Goal: Check status: Check status

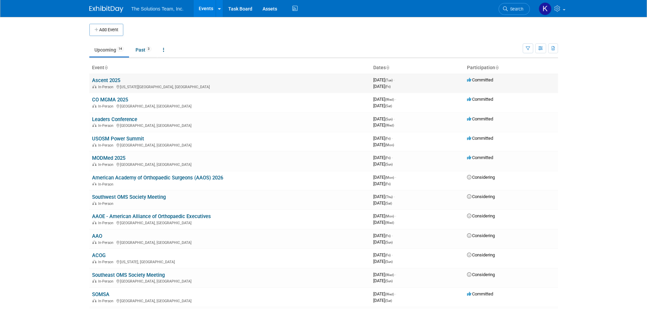
click at [106, 80] on link "Ascent 2025" at bounding box center [106, 80] width 28 height 6
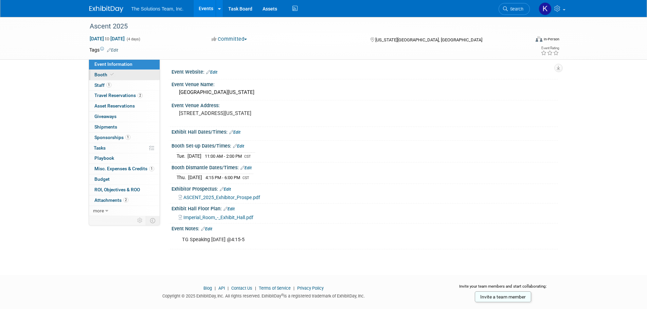
click at [102, 75] on span "Booth" at bounding box center [104, 74] width 21 height 5
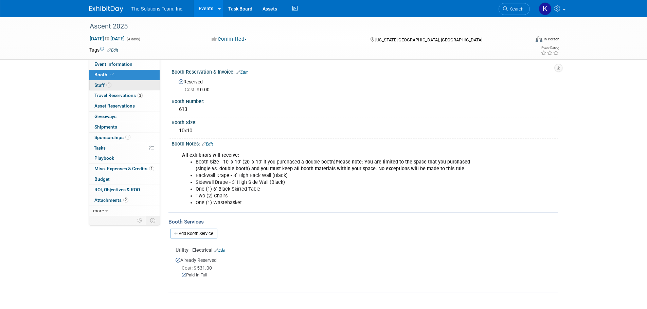
click at [121, 83] on link "1 Staff 1" at bounding box center [124, 85] width 71 height 10
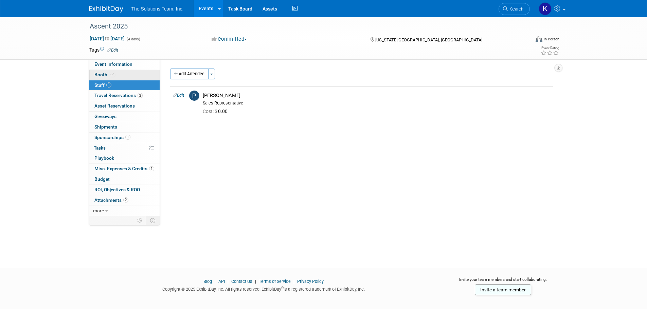
click at [113, 77] on link "Booth" at bounding box center [124, 75] width 71 height 10
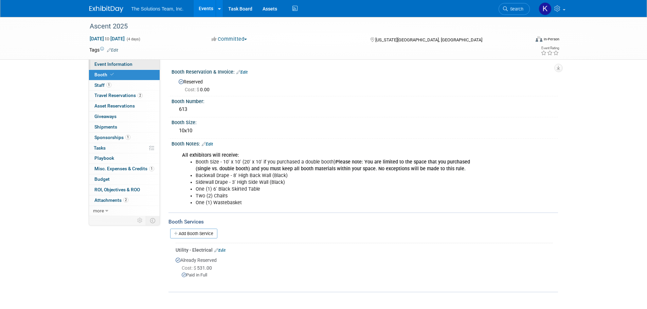
click at [123, 63] on span "Event Information" at bounding box center [113, 63] width 38 height 5
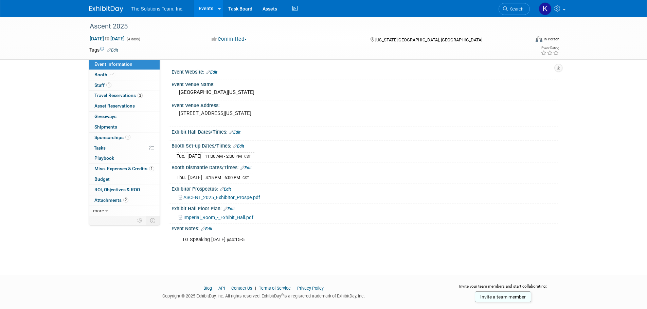
scroll to position [13, 0]
